Goal: Information Seeking & Learning: Learn about a topic

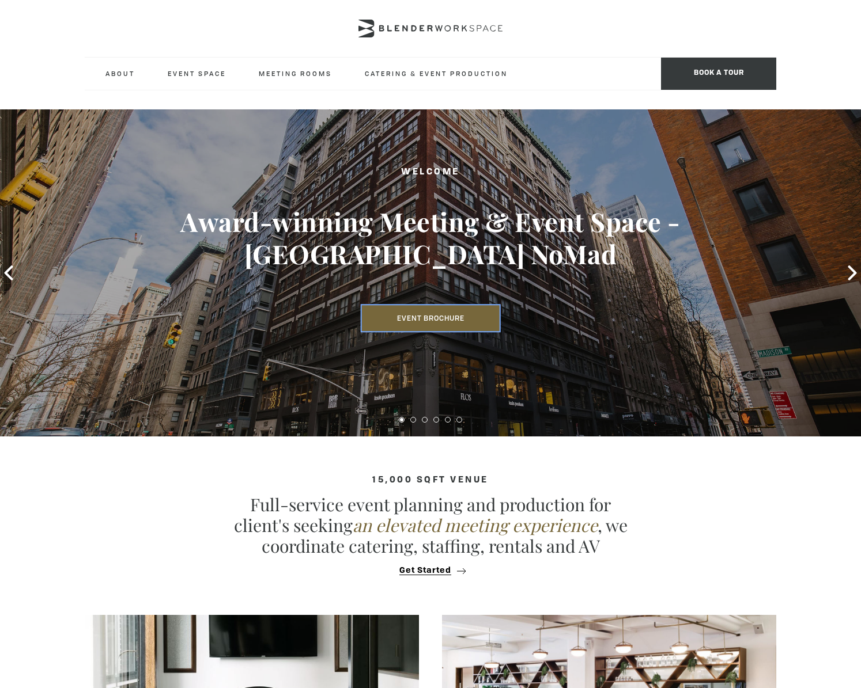
click at [428, 305] on link "Event Brochure" at bounding box center [431, 318] width 138 height 27
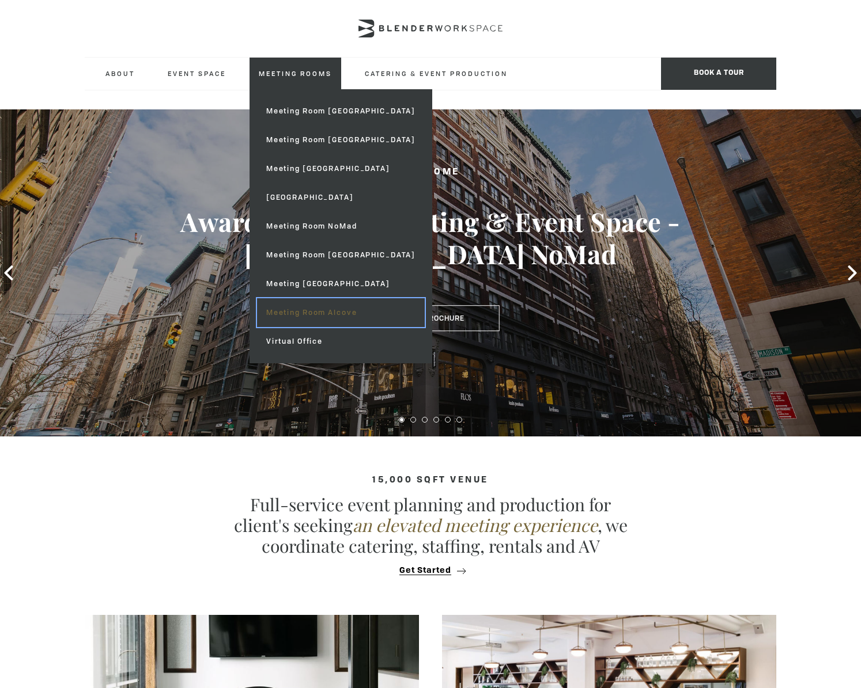
click at [340, 312] on link "Meeting Room Alcove" at bounding box center [341, 312] width 168 height 29
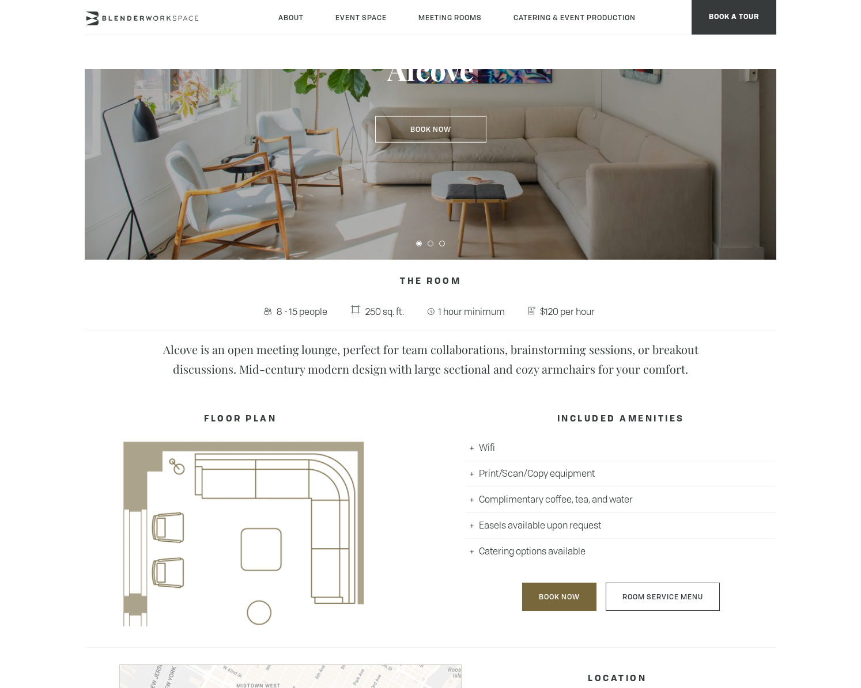
scroll to position [43, 0]
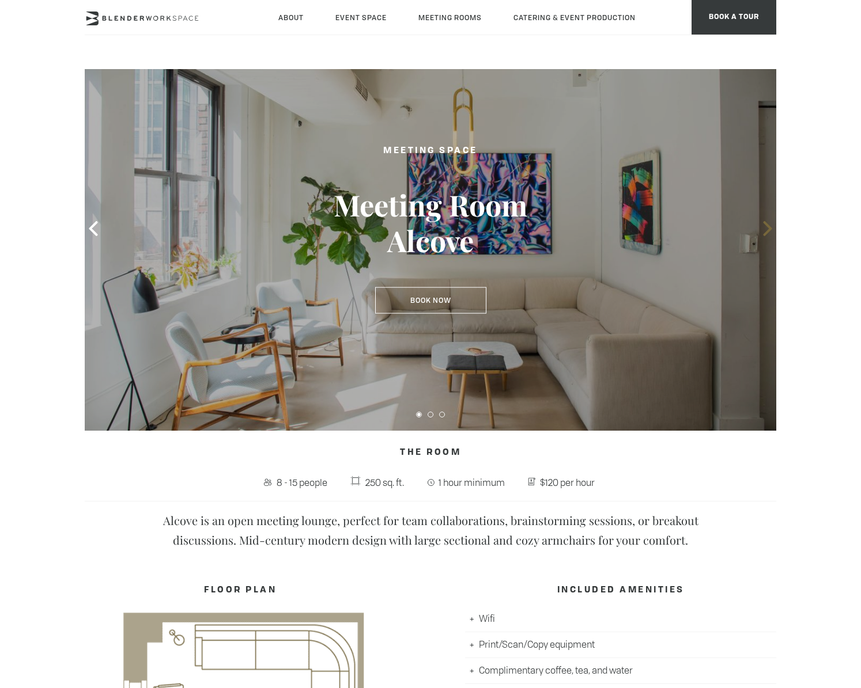
click at [766, 224] on icon at bounding box center [767, 228] width 9 height 15
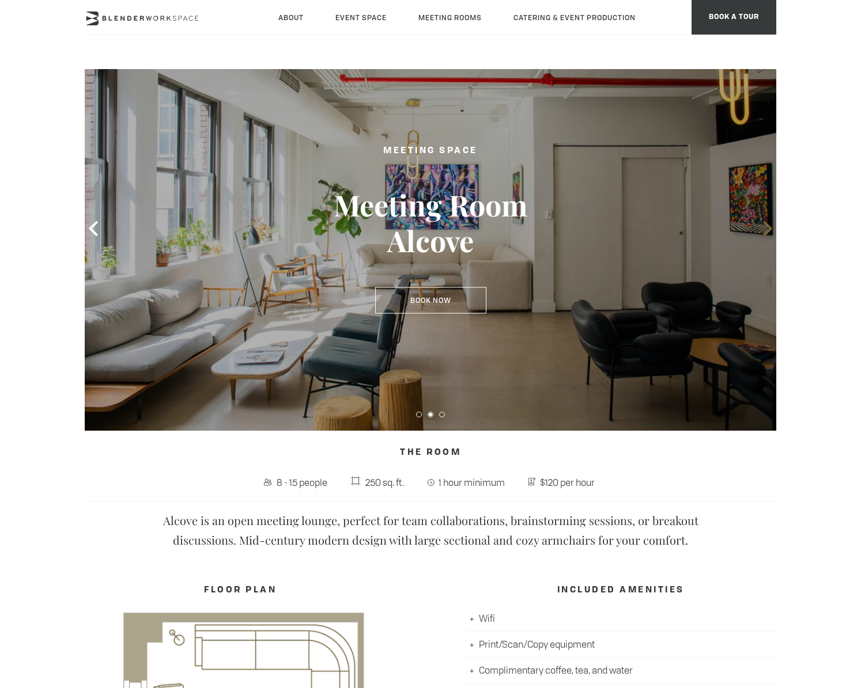
click at [765, 233] on icon at bounding box center [767, 228] width 9 height 15
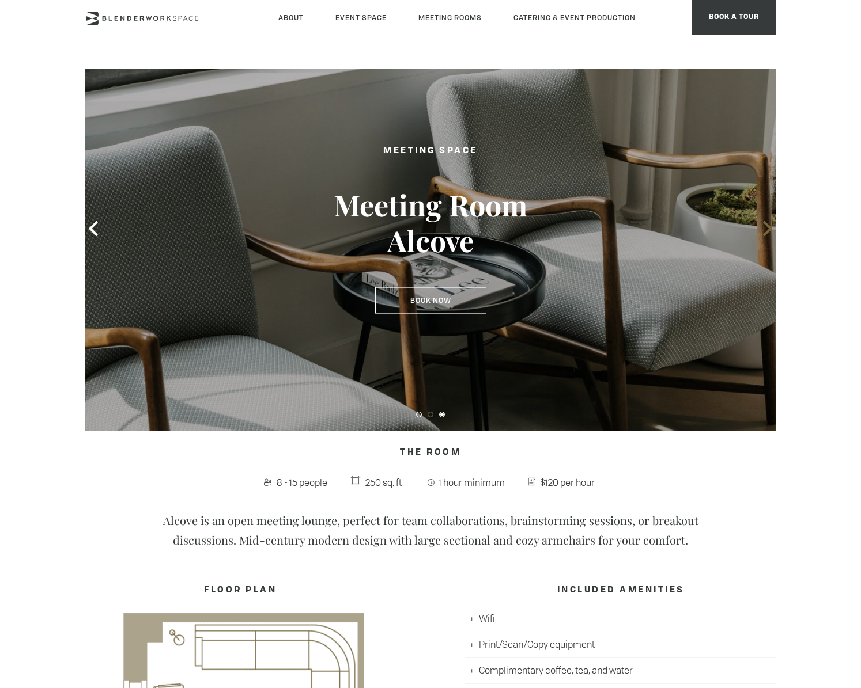
click at [765, 233] on icon at bounding box center [767, 228] width 9 height 15
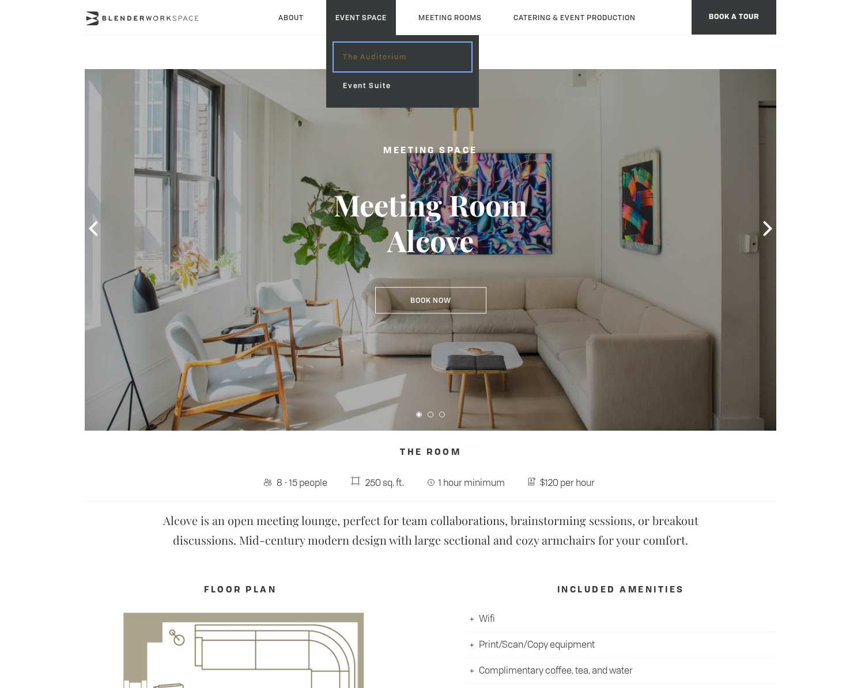
click at [374, 63] on link "The Auditorium" at bounding box center [403, 57] width 138 height 29
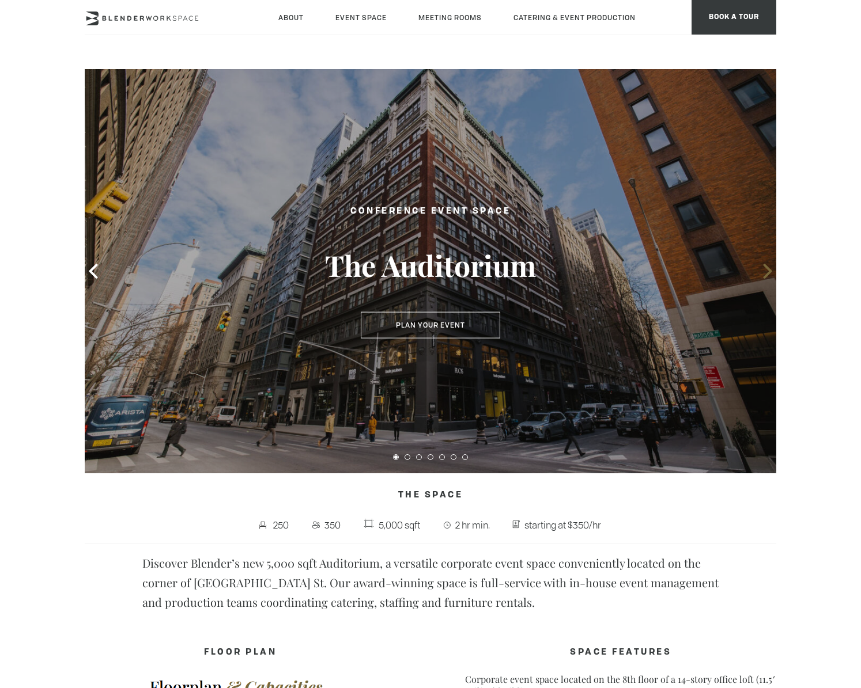
click at [762, 272] on icon at bounding box center [767, 271] width 15 height 15
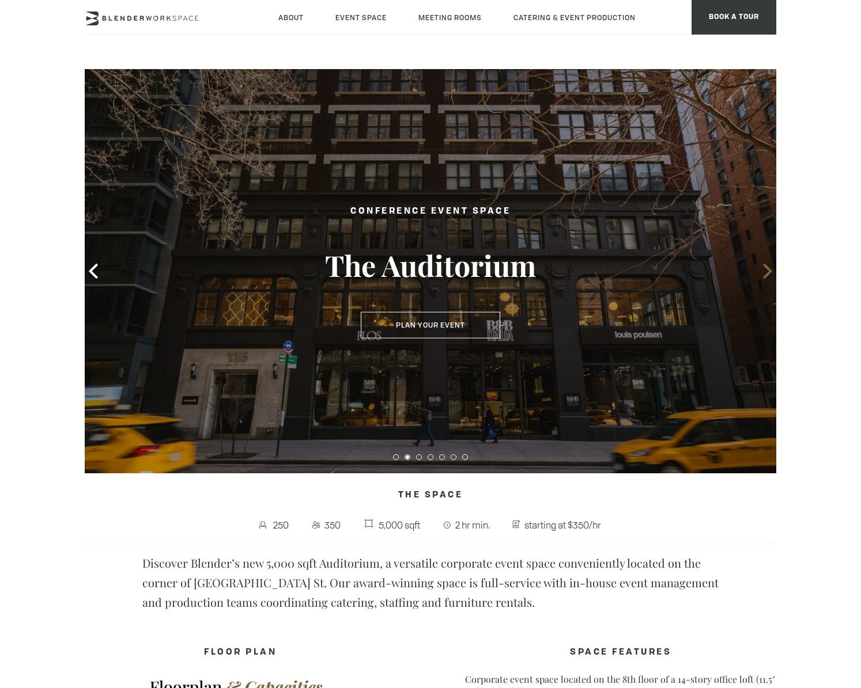
click at [762, 272] on icon at bounding box center [767, 271] width 15 height 15
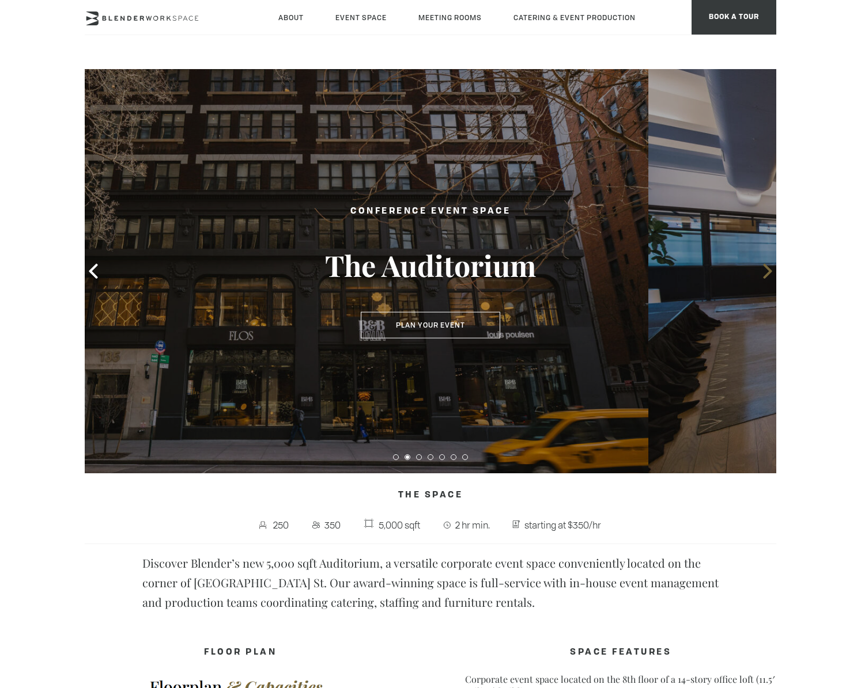
click at [762, 272] on icon at bounding box center [767, 271] width 15 height 15
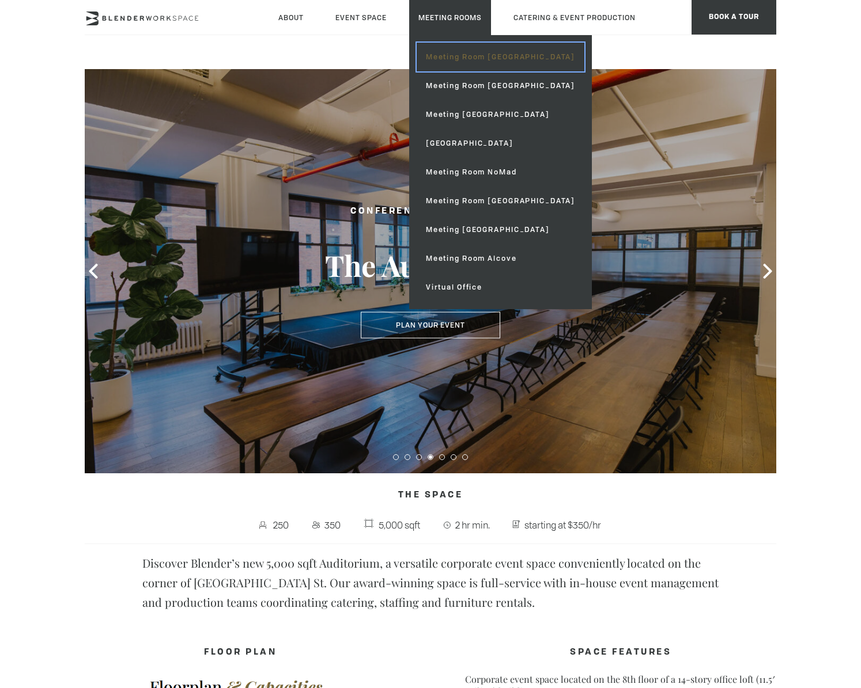
click at [482, 55] on link "Meeting Room [GEOGRAPHIC_DATA]" at bounding box center [501, 57] width 168 height 29
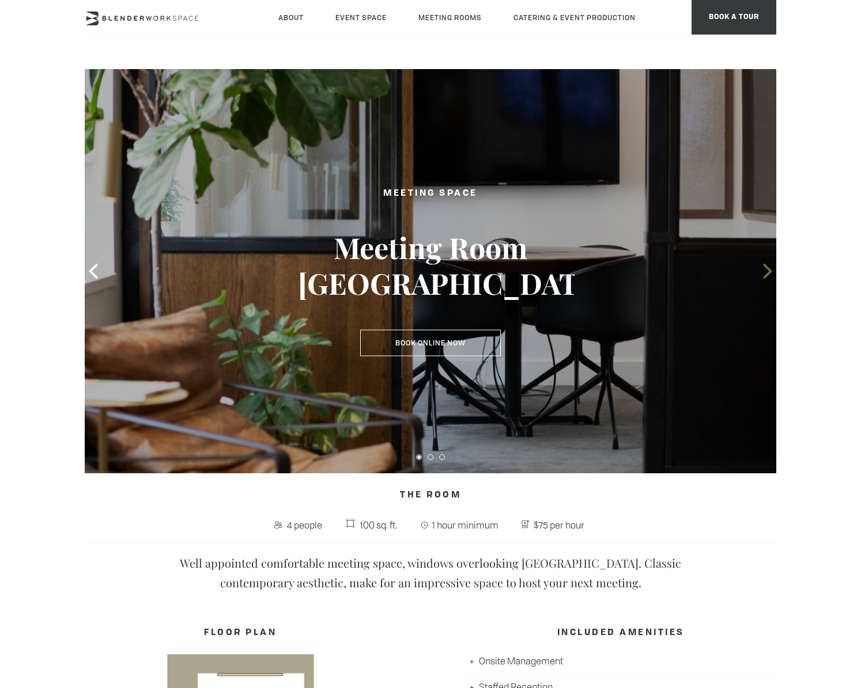
click at [771, 277] on icon at bounding box center [767, 271] width 15 height 15
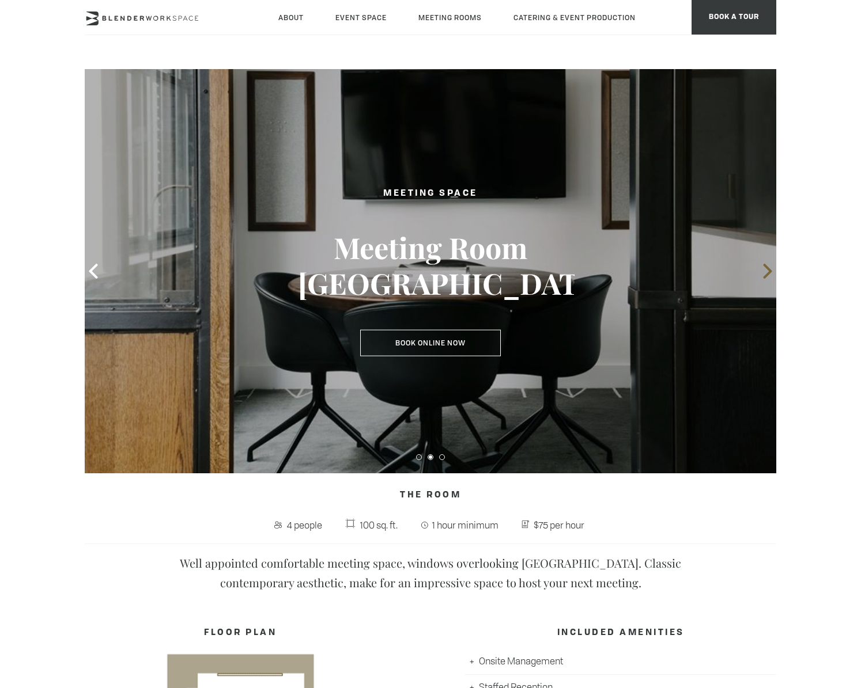
click at [771, 277] on icon at bounding box center [767, 271] width 15 height 15
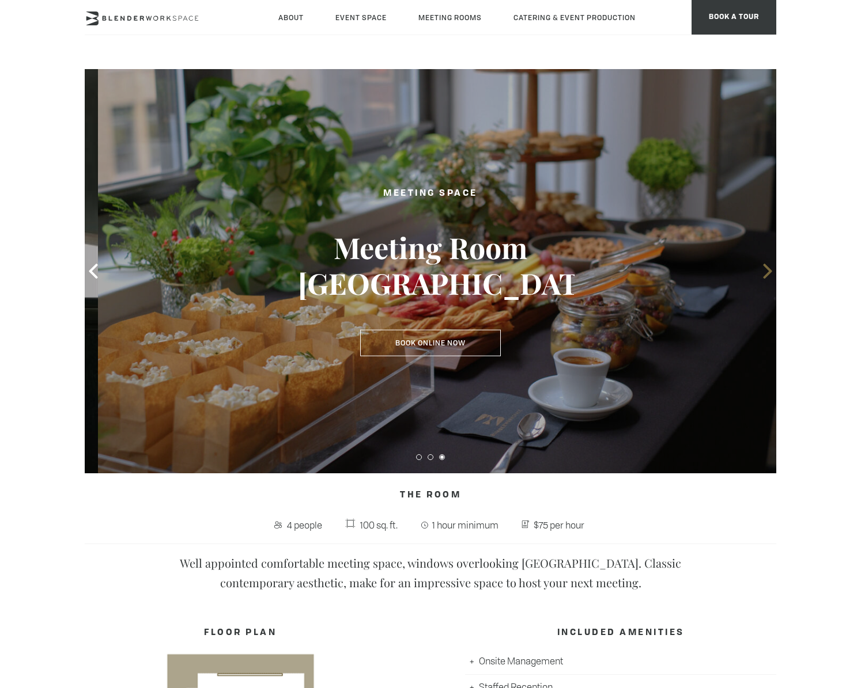
click at [771, 277] on icon at bounding box center [767, 271] width 15 height 15
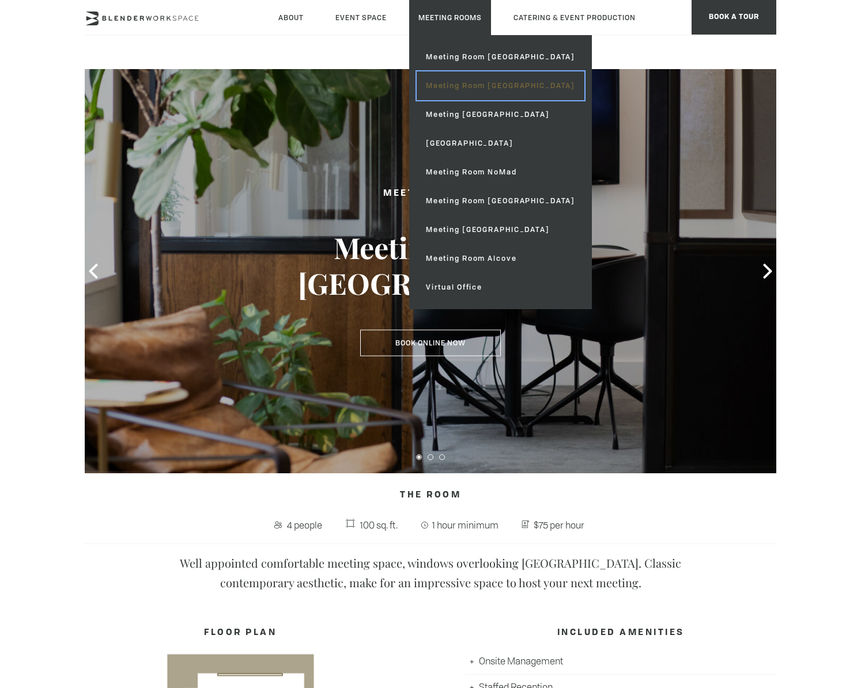
click at [457, 87] on link "Meeting Room [GEOGRAPHIC_DATA]" at bounding box center [501, 85] width 168 height 29
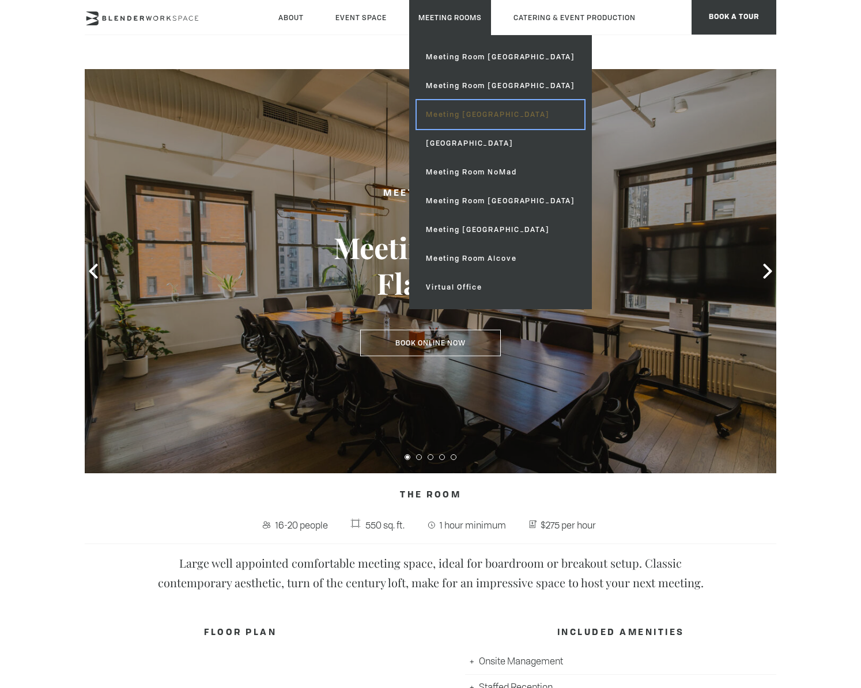
click at [476, 118] on link "Meeting [GEOGRAPHIC_DATA]" at bounding box center [501, 114] width 168 height 29
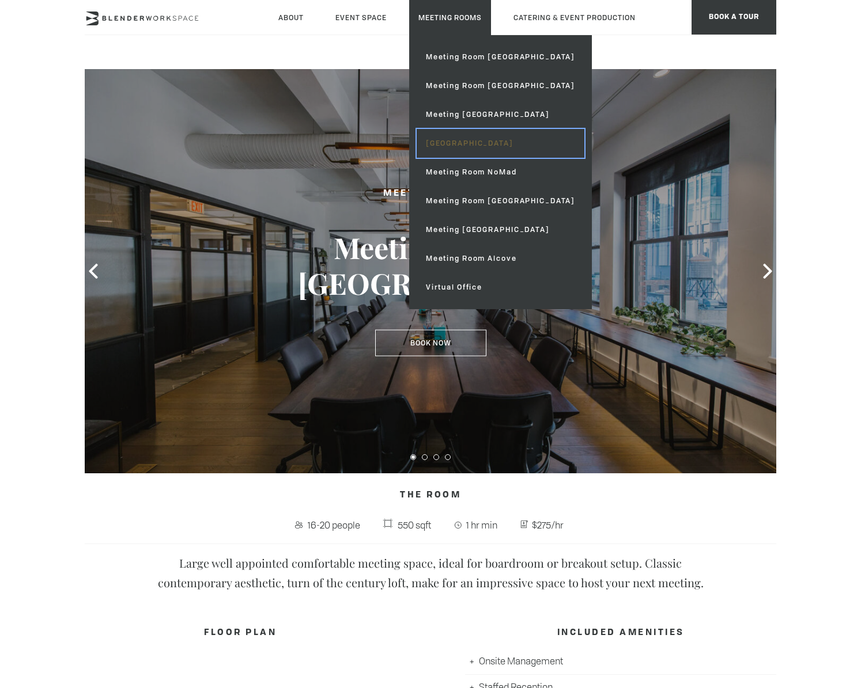
click at [493, 151] on link "[GEOGRAPHIC_DATA]" at bounding box center [501, 143] width 168 height 29
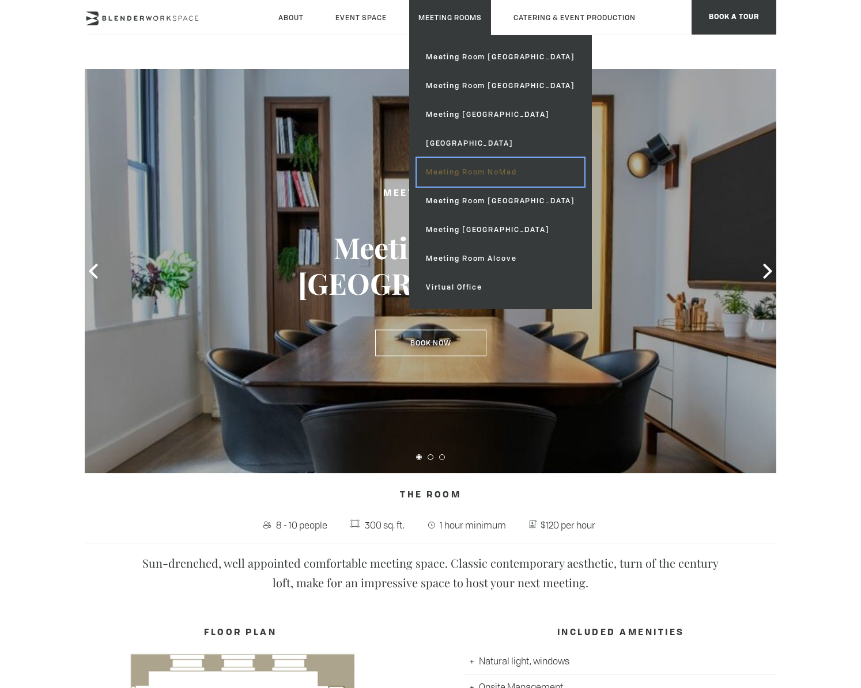
click at [457, 168] on link "Meeting Room NoMad" at bounding box center [501, 172] width 168 height 29
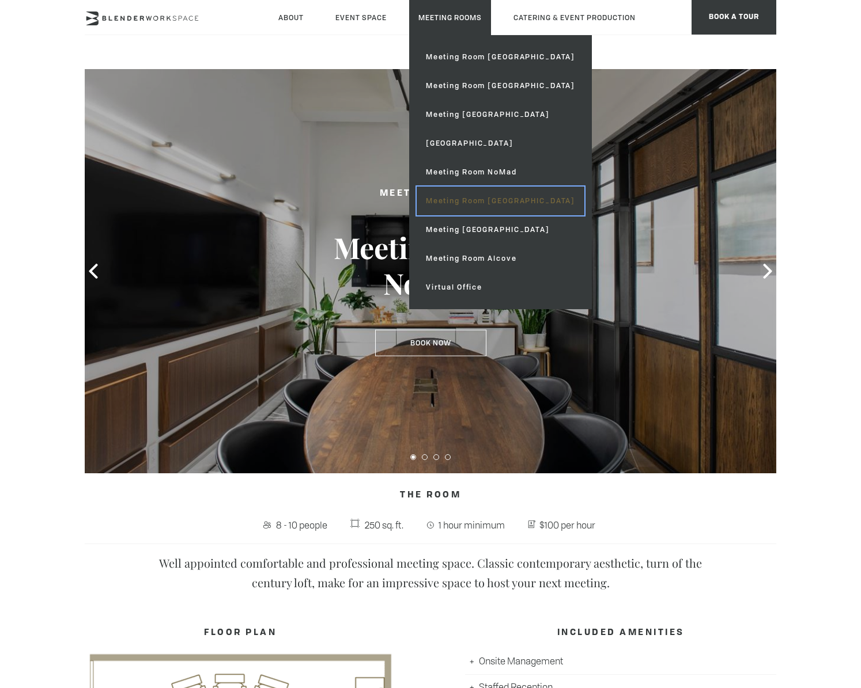
click at [474, 206] on link "Meeting Room [GEOGRAPHIC_DATA]" at bounding box center [501, 201] width 168 height 29
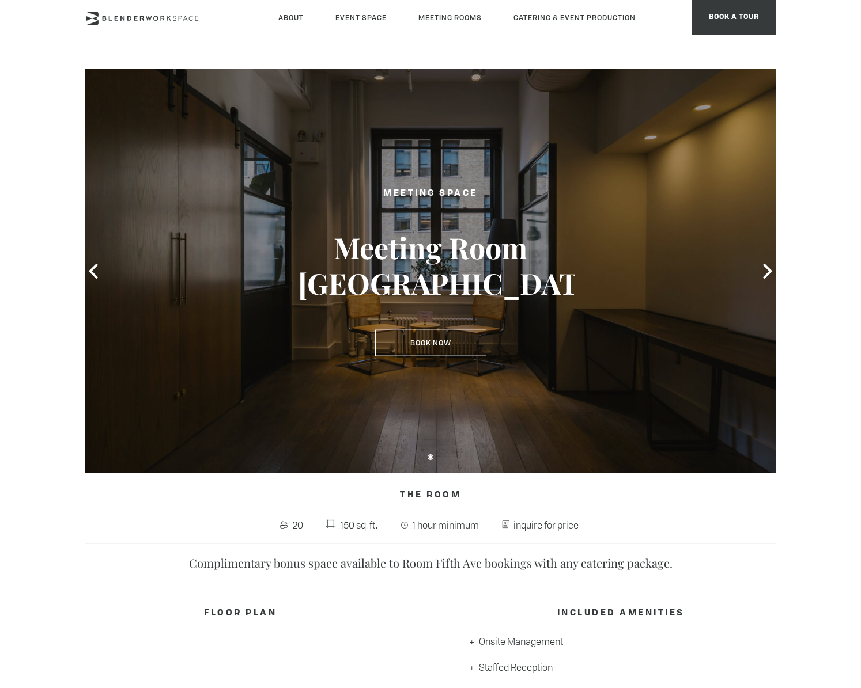
click at [766, 282] on div at bounding box center [430, 271] width 691 height 404
click at [763, 271] on icon at bounding box center [767, 271] width 15 height 15
click at [767, 273] on icon at bounding box center [767, 271] width 9 height 15
click at [769, 274] on icon at bounding box center [767, 271] width 9 height 15
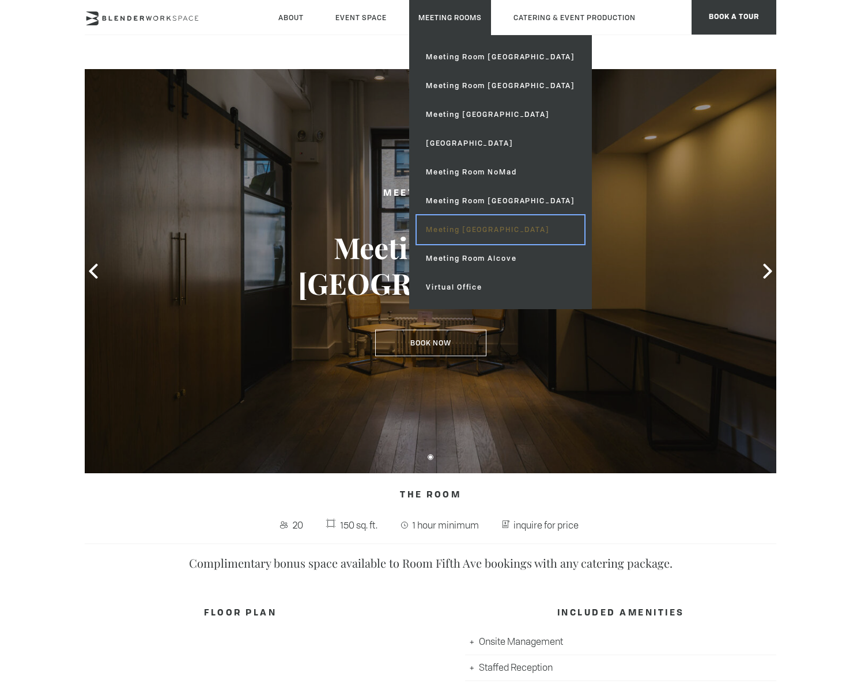
click at [461, 227] on link "Meeting [GEOGRAPHIC_DATA]" at bounding box center [501, 229] width 168 height 29
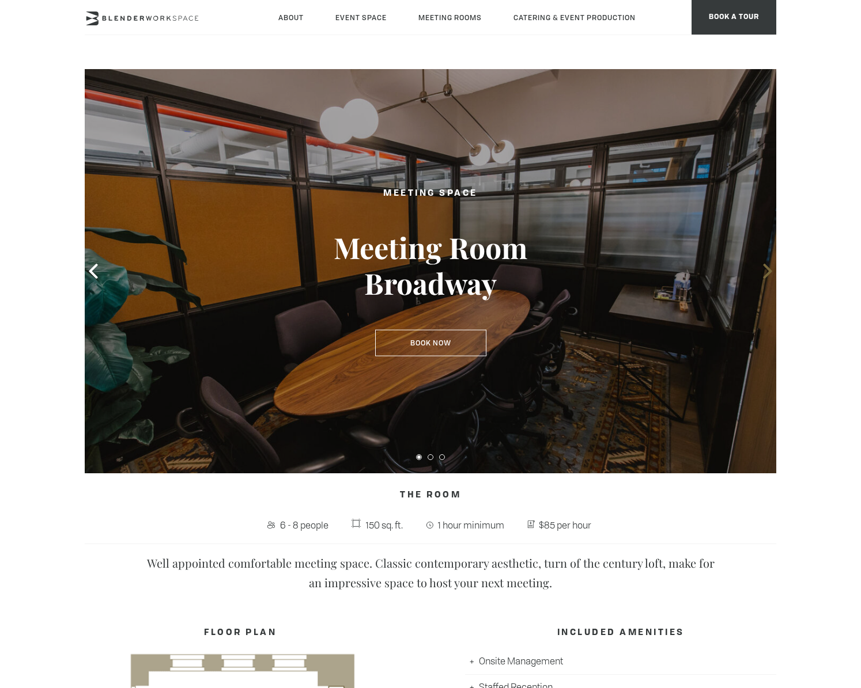
click at [761, 267] on span at bounding box center [767, 271] width 17 height 17
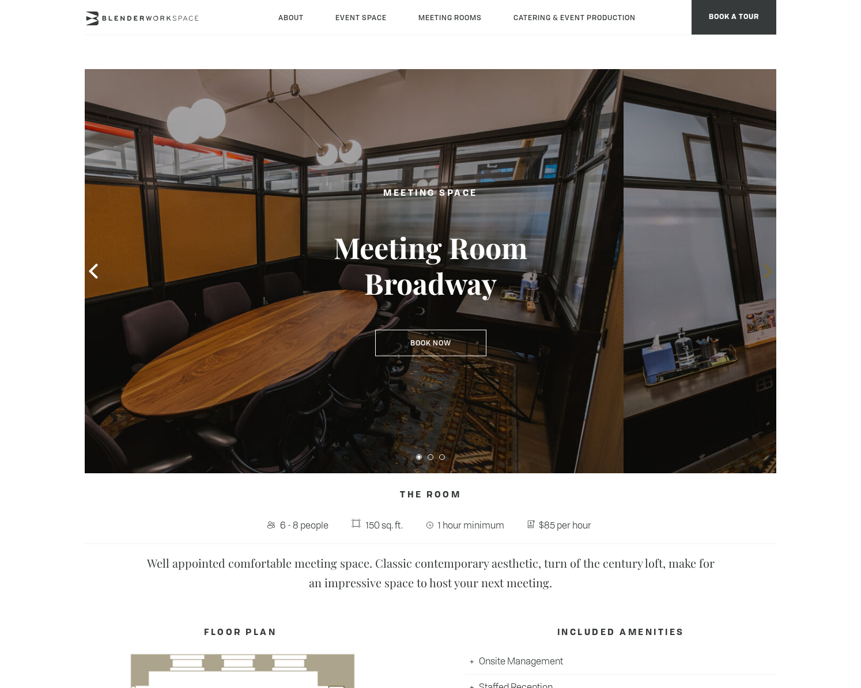
click at [765, 267] on icon at bounding box center [767, 271] width 15 height 15
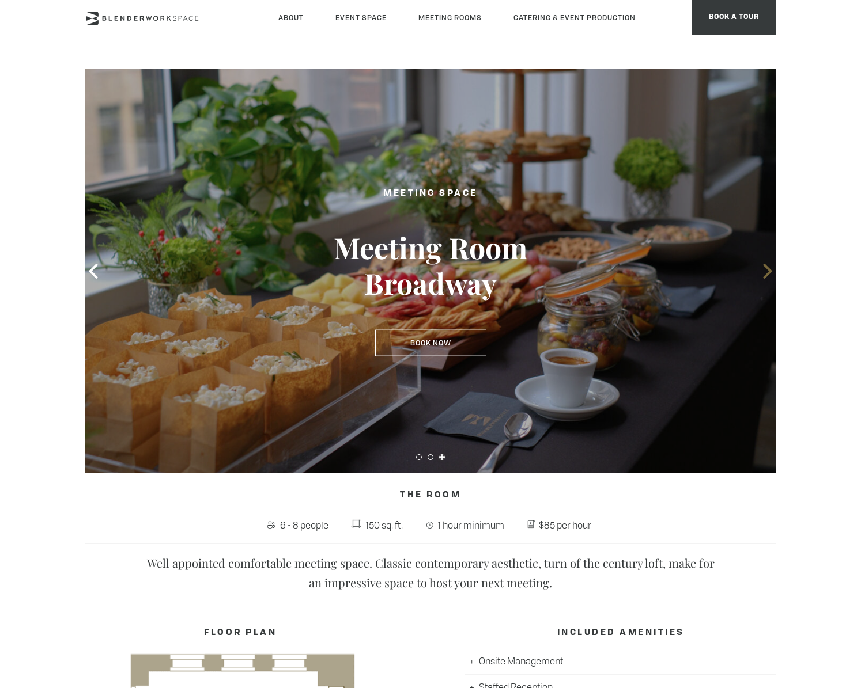
click at [764, 268] on icon at bounding box center [767, 271] width 15 height 15
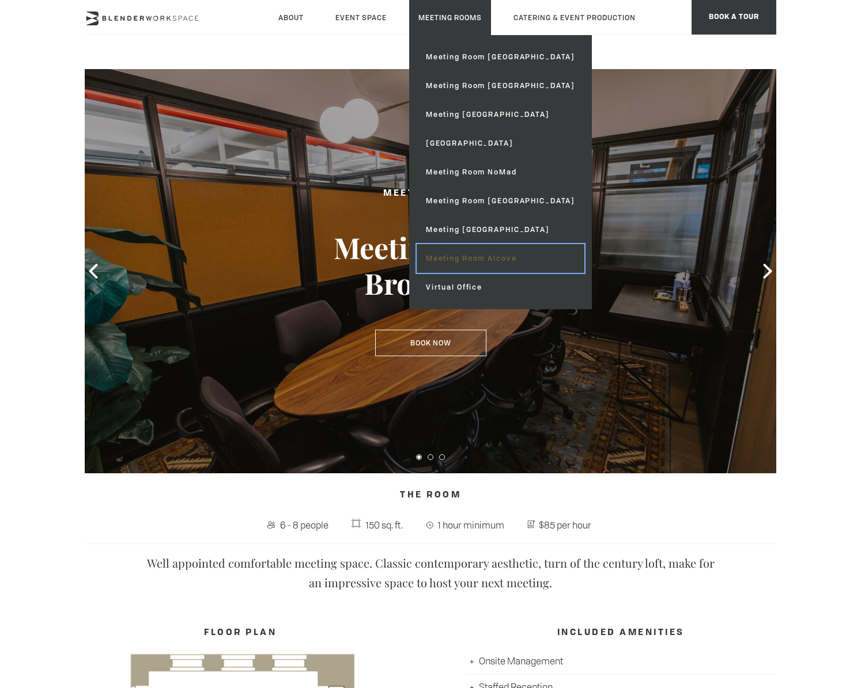
click at [458, 264] on link "Meeting Room Alcove" at bounding box center [501, 258] width 168 height 29
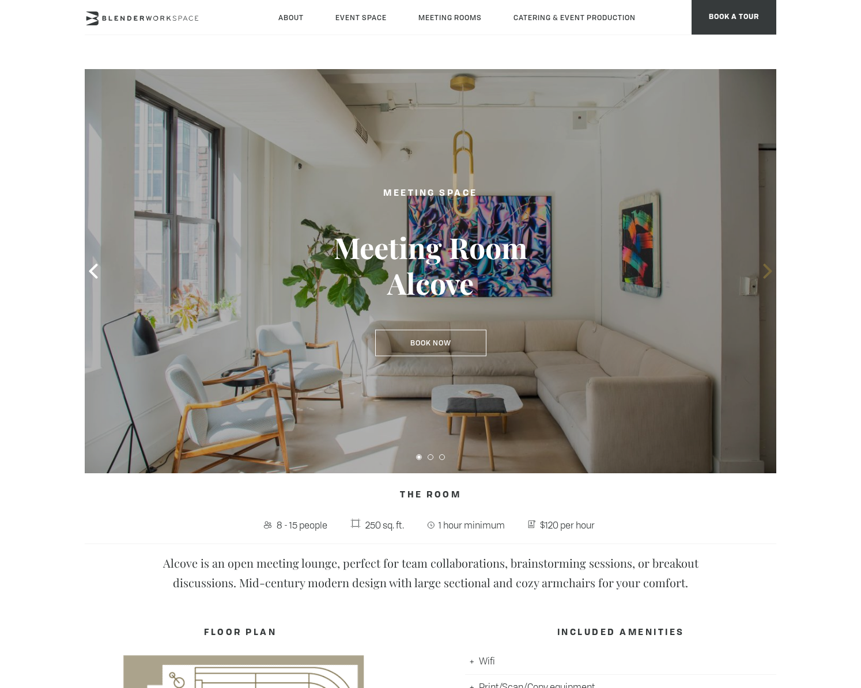
click at [766, 275] on icon at bounding box center [767, 271] width 9 height 15
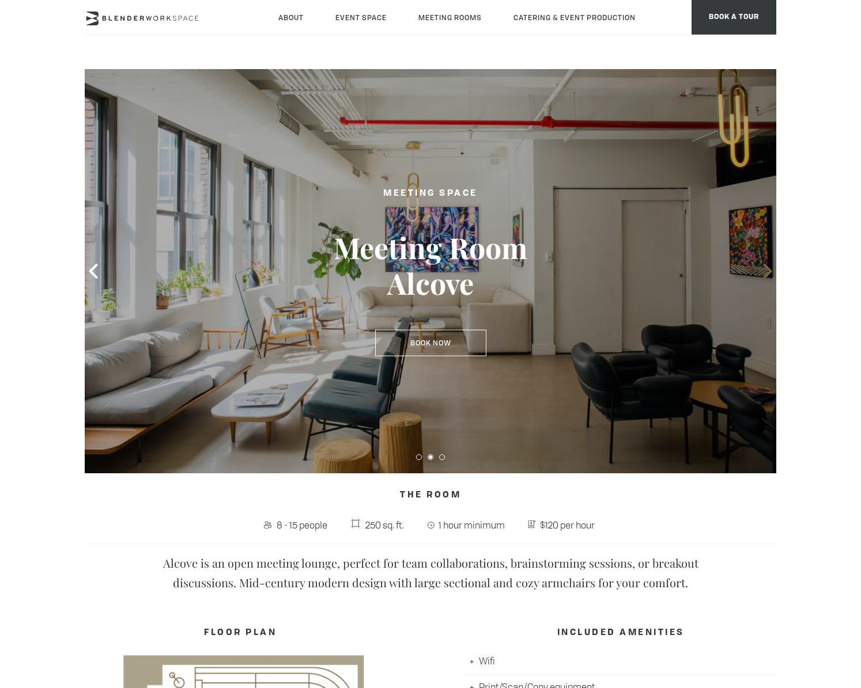
click at [765, 275] on icon at bounding box center [767, 271] width 9 height 15
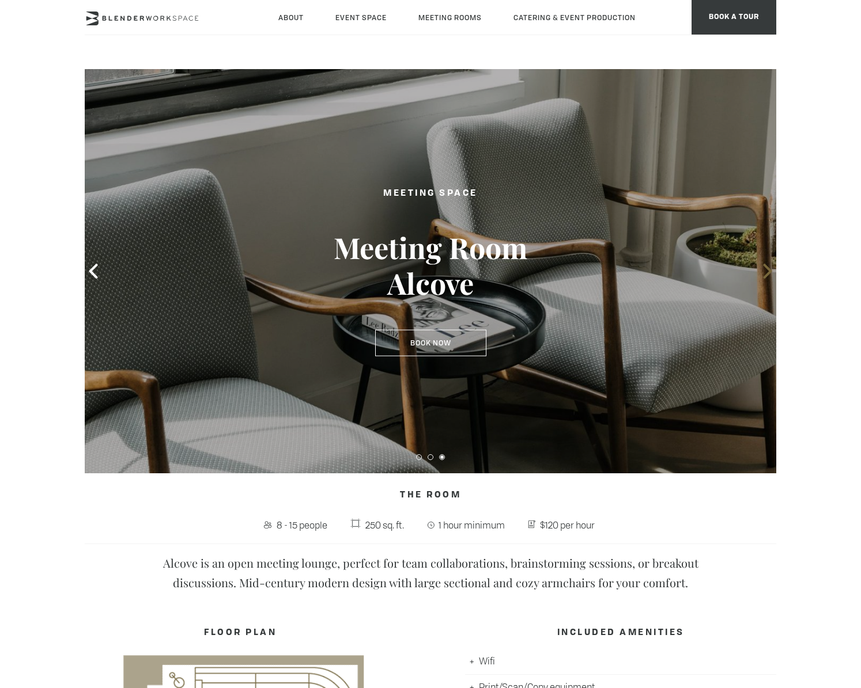
click at [765, 275] on icon at bounding box center [767, 271] width 9 height 15
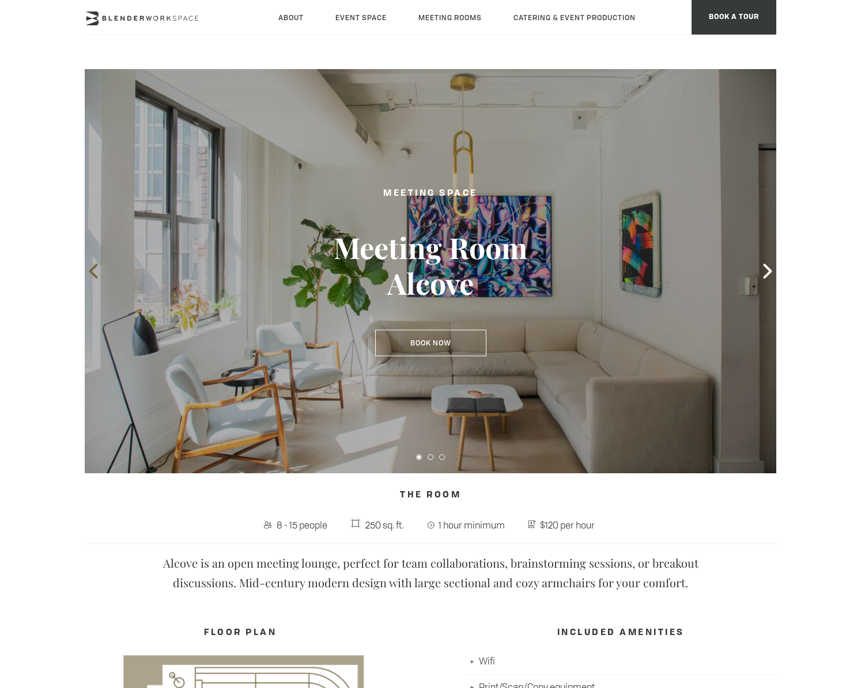
click at [90, 271] on icon at bounding box center [93, 271] width 9 height 15
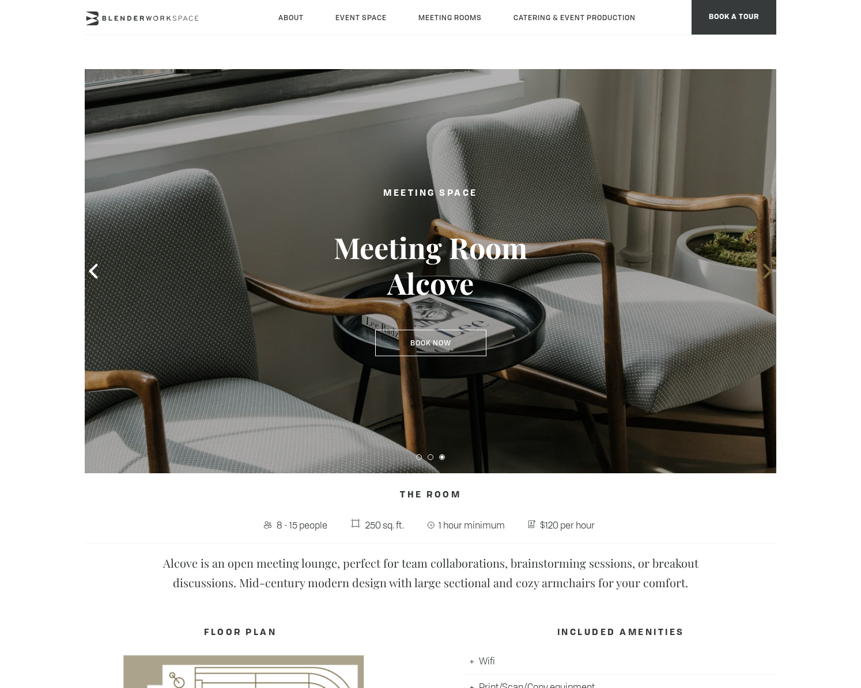
click at [760, 270] on icon at bounding box center [767, 271] width 15 height 15
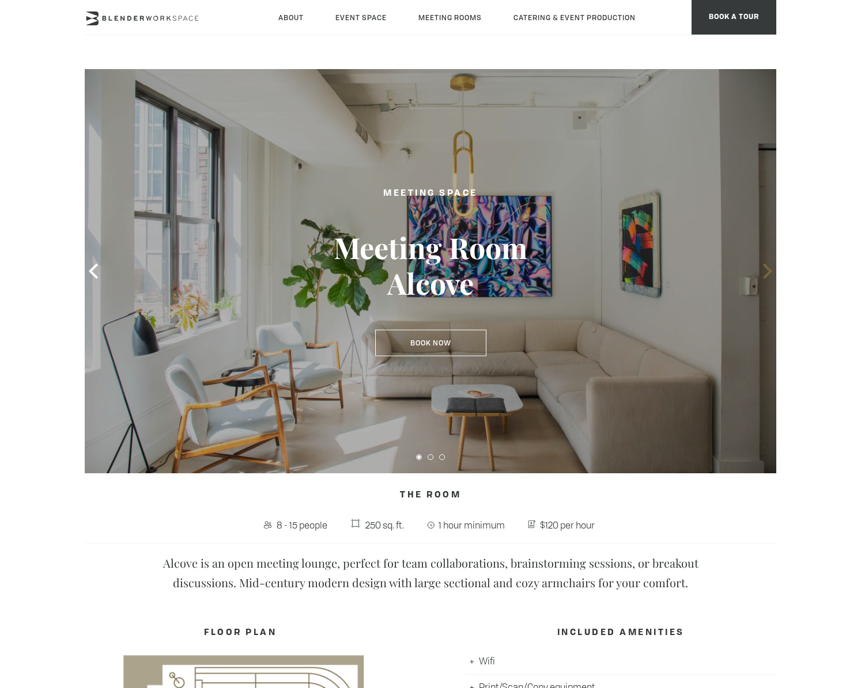
click at [763, 279] on span at bounding box center [767, 271] width 17 height 17
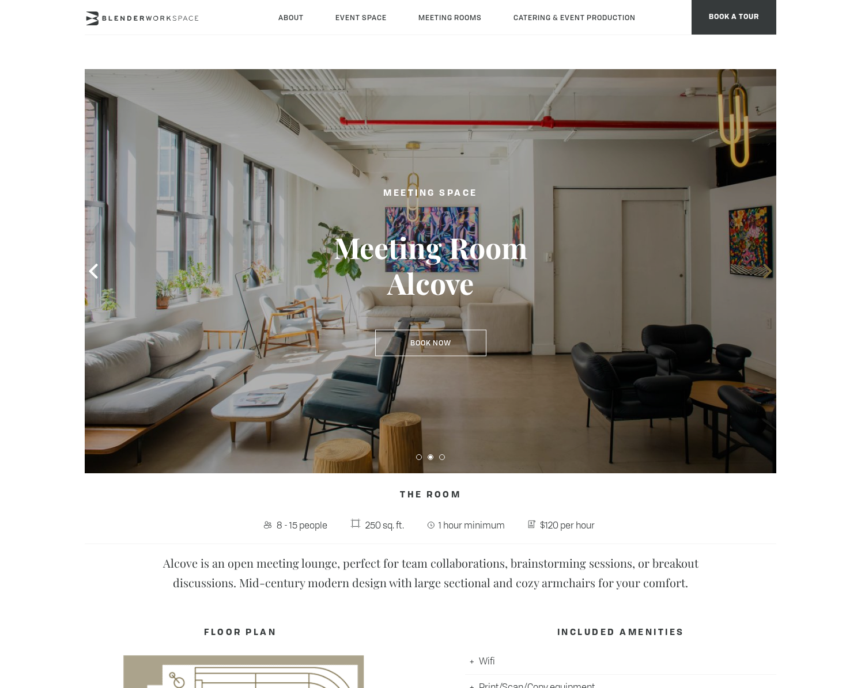
click at [767, 278] on icon at bounding box center [767, 271] width 15 height 15
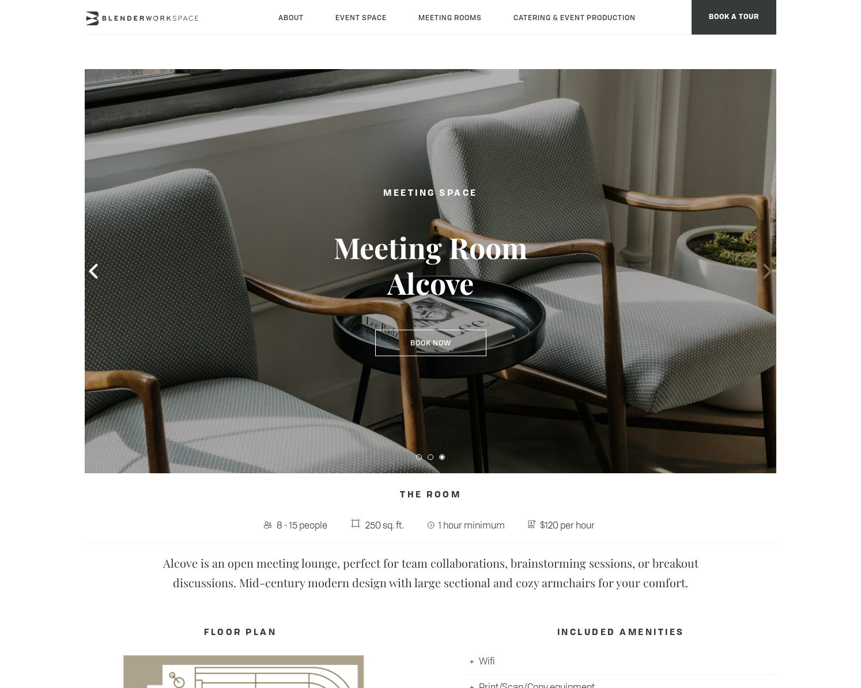
click at [767, 278] on icon at bounding box center [767, 271] width 15 height 15
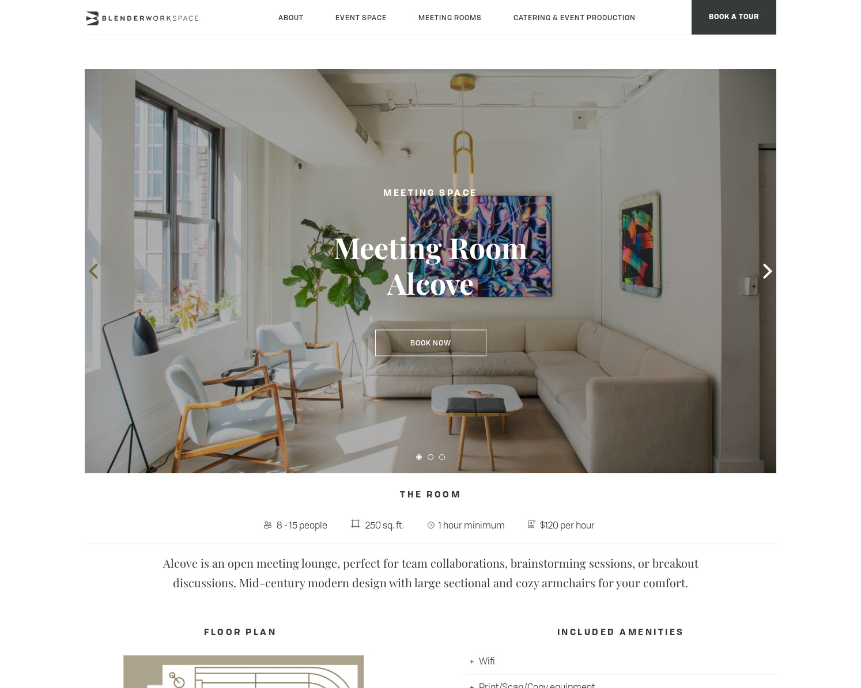
click at [88, 267] on icon at bounding box center [93, 271] width 15 height 15
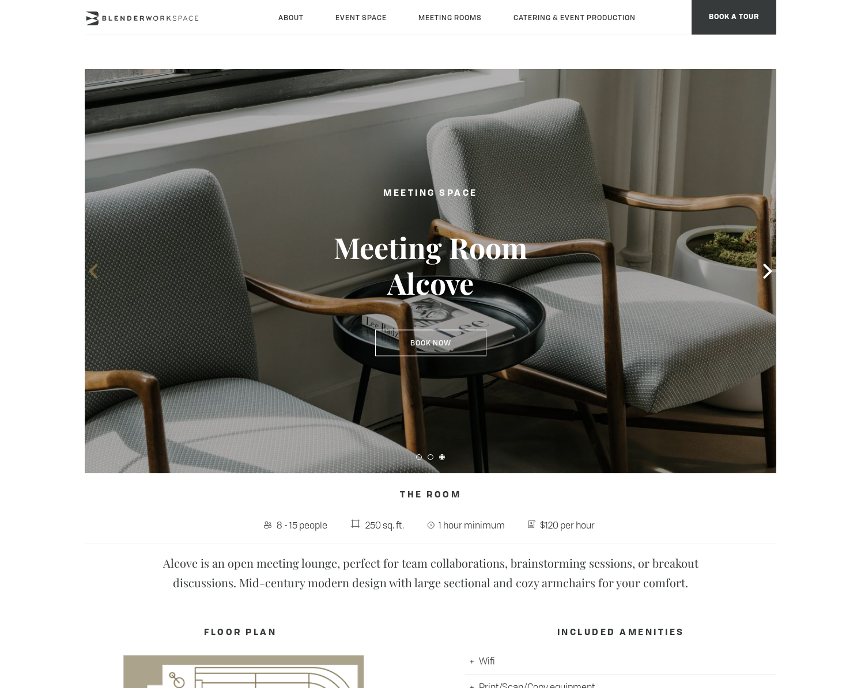
click at [88, 267] on icon at bounding box center [93, 271] width 15 height 15
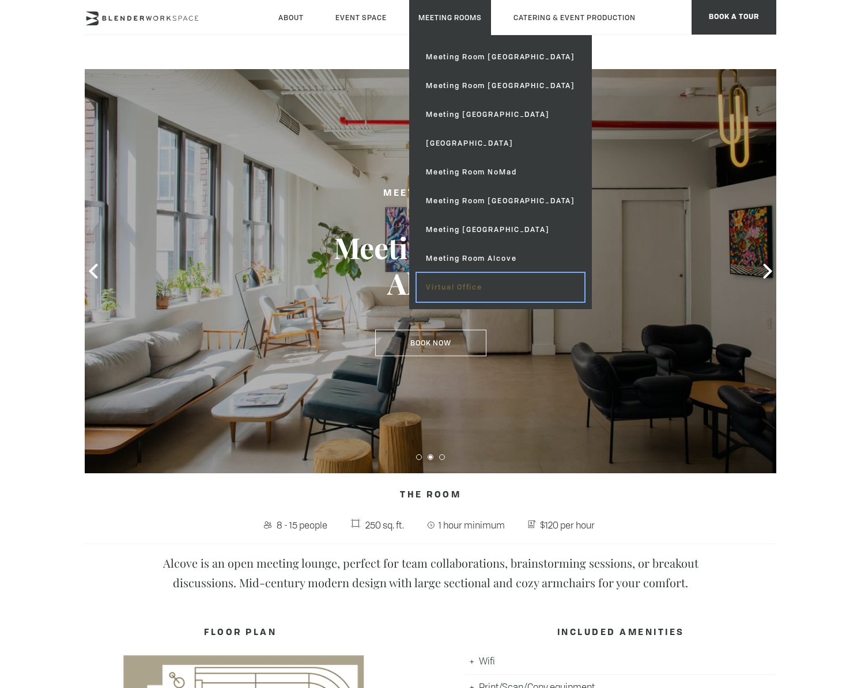
click at [478, 287] on link "Virtual Office" at bounding box center [501, 287] width 168 height 29
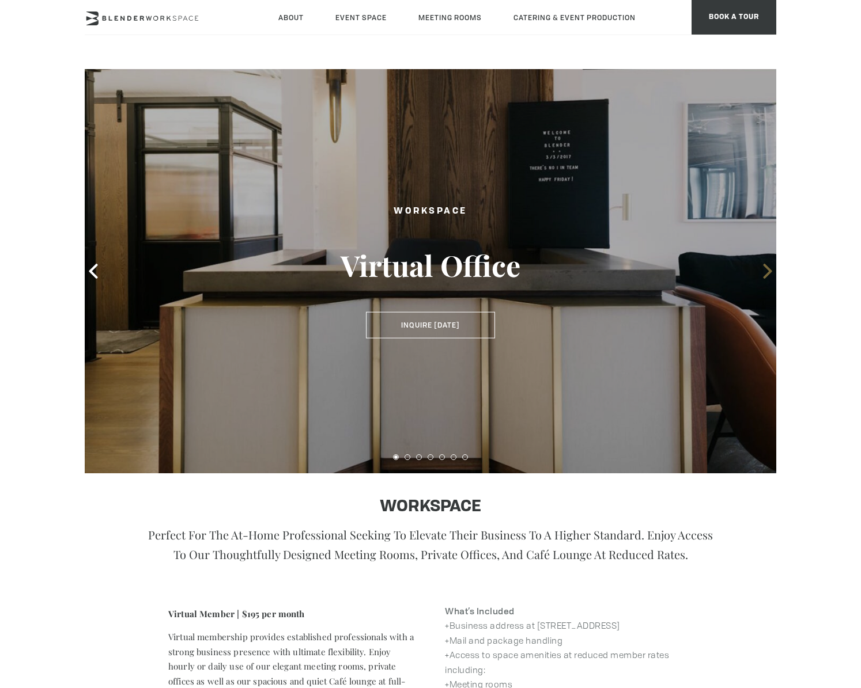
click at [762, 273] on icon at bounding box center [767, 271] width 15 height 15
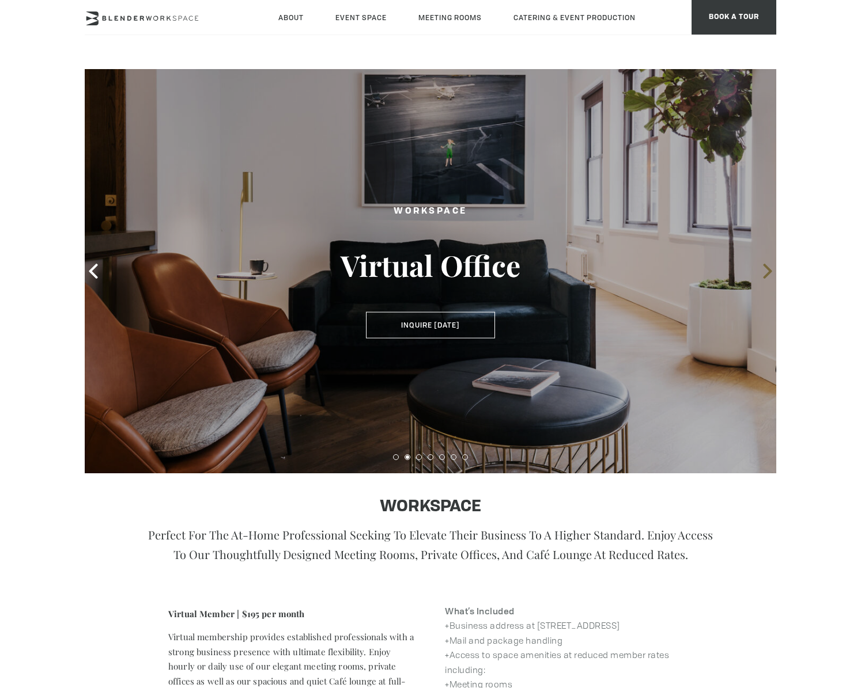
click at [762, 273] on icon at bounding box center [767, 271] width 15 height 15
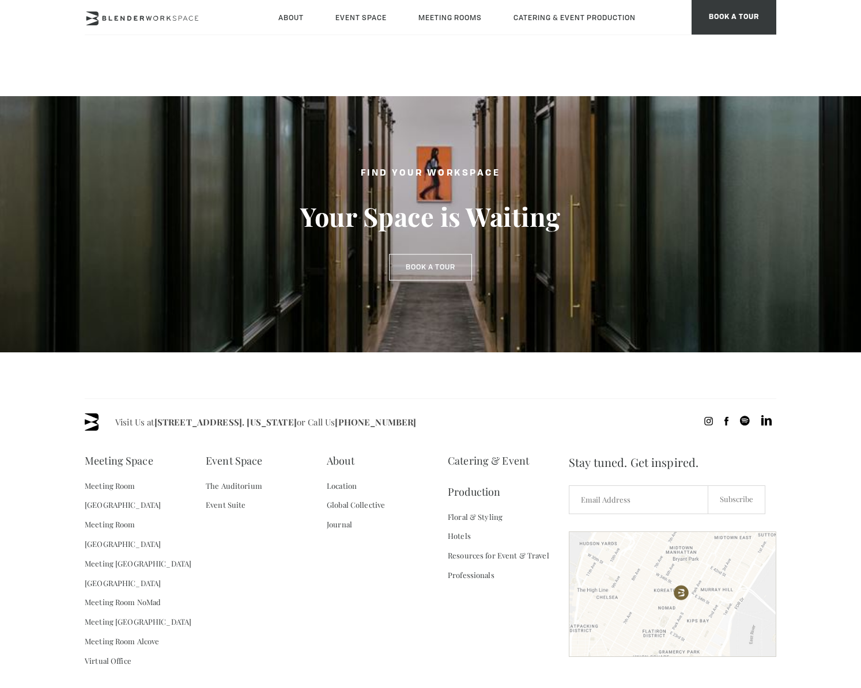
scroll to position [798, 0]
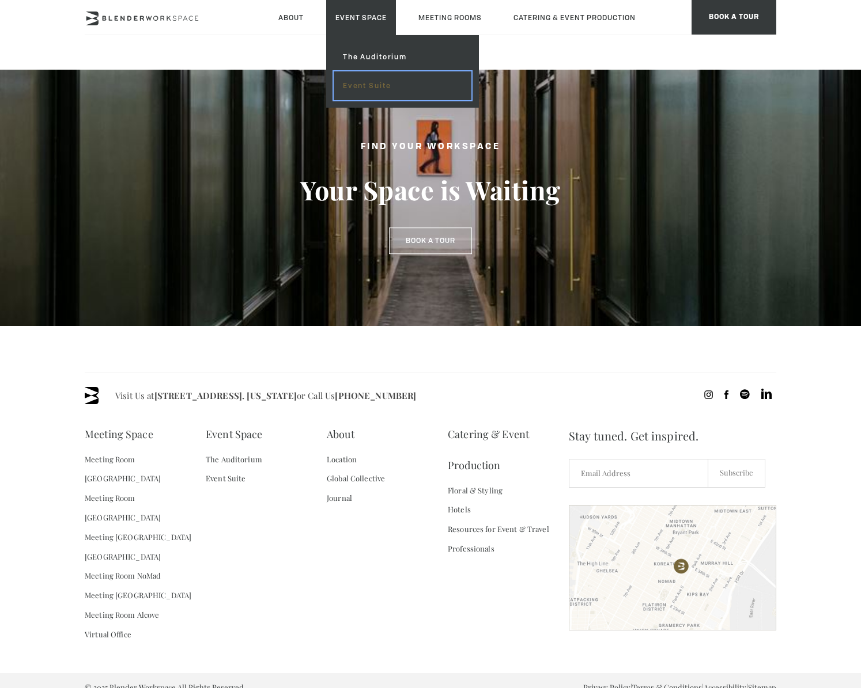
click at [373, 84] on link "Event Suite" at bounding box center [403, 85] width 138 height 29
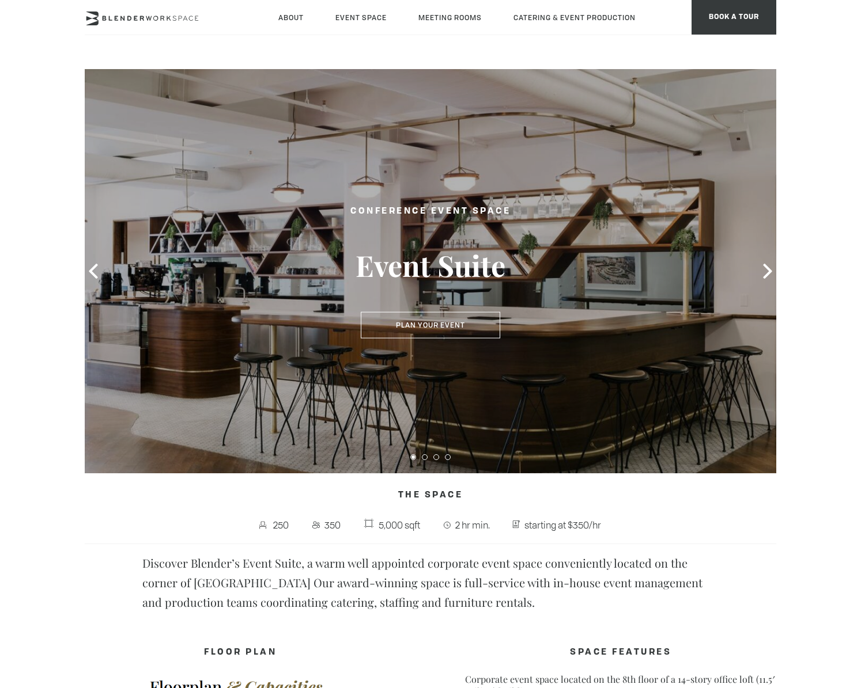
click at [762, 281] on div at bounding box center [430, 271] width 691 height 404
click at [763, 278] on icon at bounding box center [767, 271] width 9 height 15
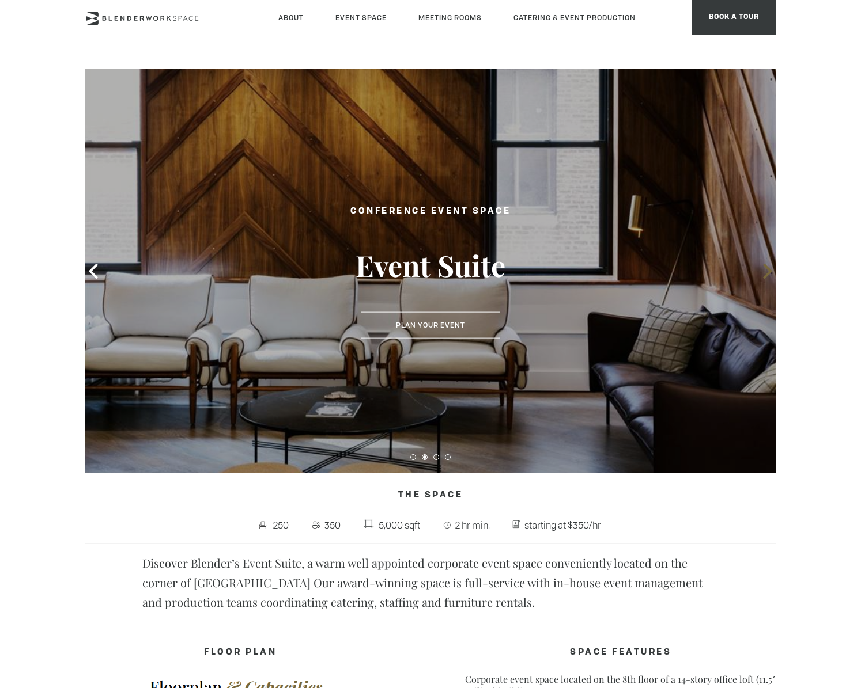
click at [763, 278] on icon at bounding box center [767, 271] width 9 height 15
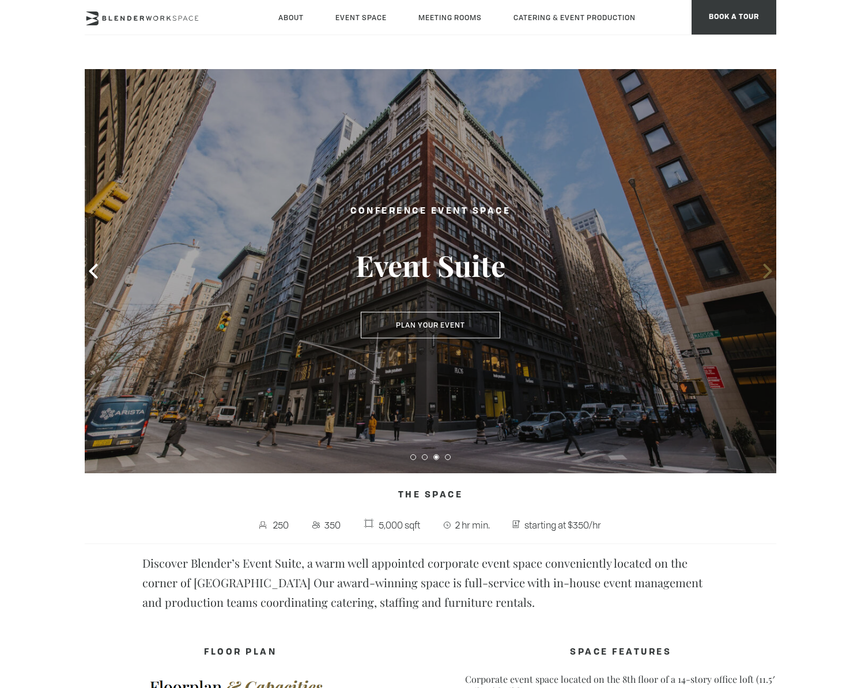
click at [763, 278] on icon at bounding box center [767, 271] width 9 height 15
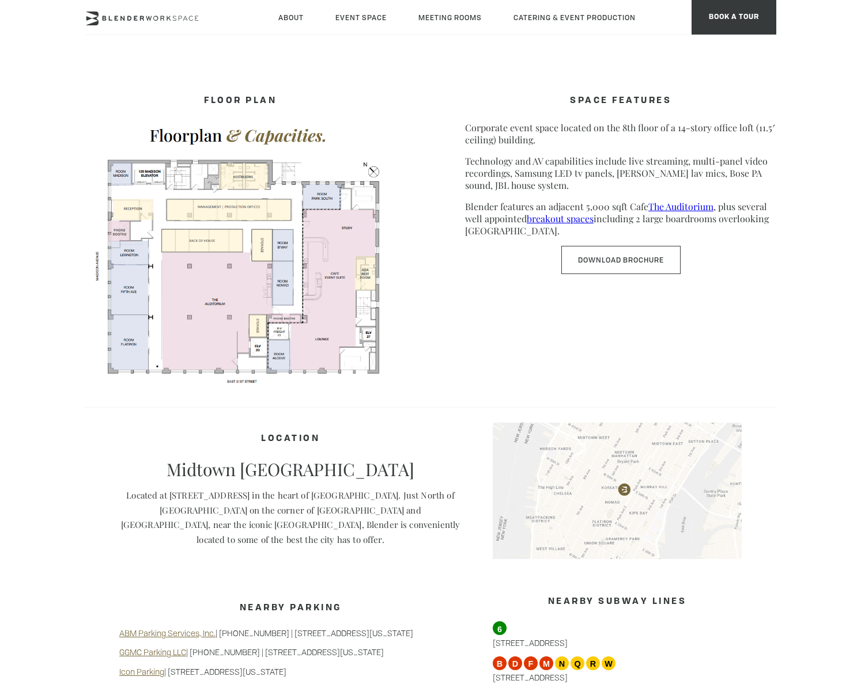
scroll to position [379, 0]
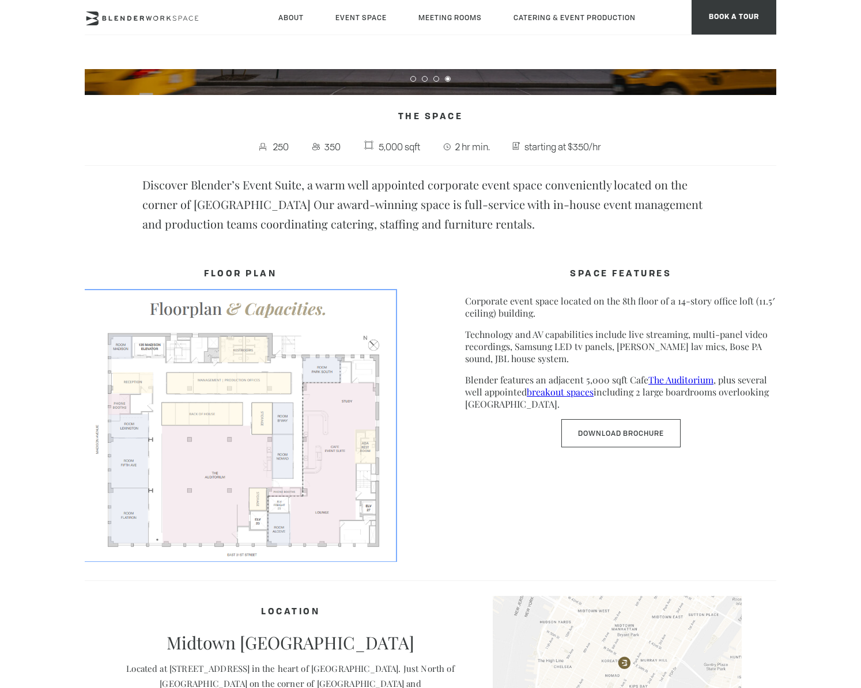
click at [331, 391] on img at bounding box center [240, 425] width 311 height 270
